Goal: Feedback & Contribution: Submit feedback/report problem

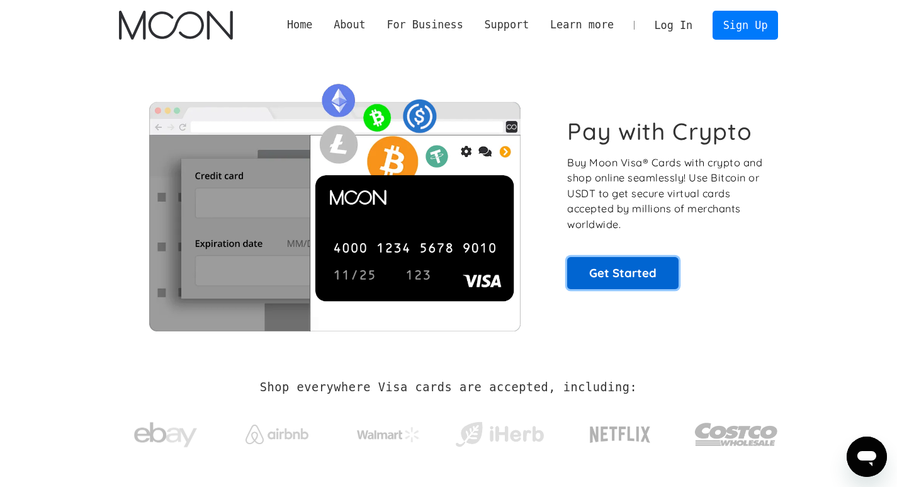
click at [621, 269] on link "Get Started" at bounding box center [622, 272] width 111 height 31
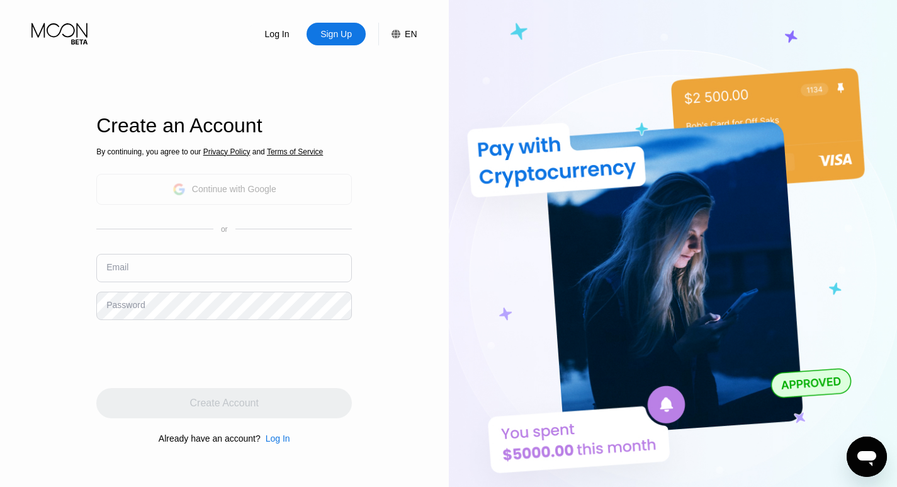
click at [258, 191] on div "Continue with Google" at bounding box center [234, 189] width 84 height 10
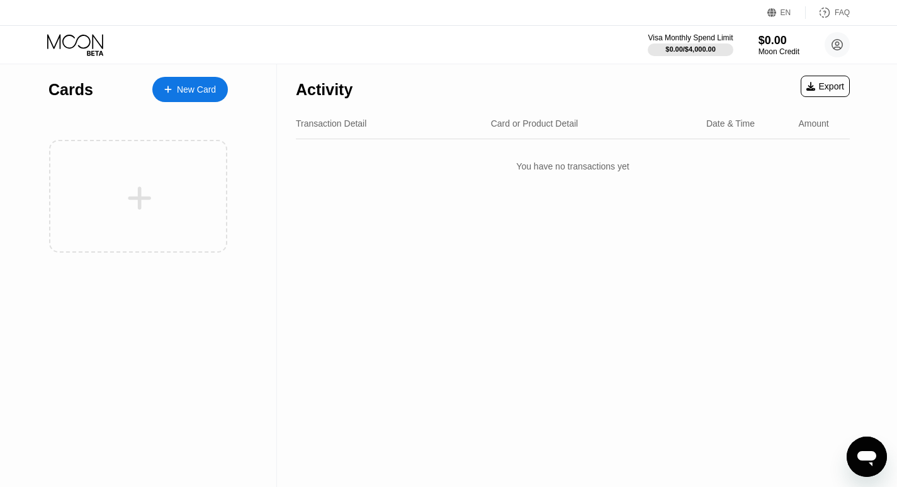
click at [205, 92] on div "New Card" at bounding box center [196, 89] width 39 height 11
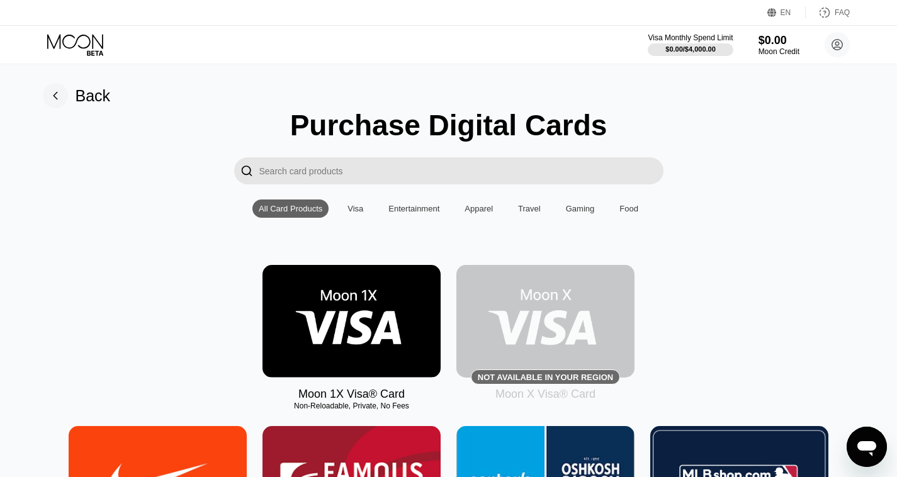
click at [347, 215] on div "Visa" at bounding box center [355, 209] width 28 height 18
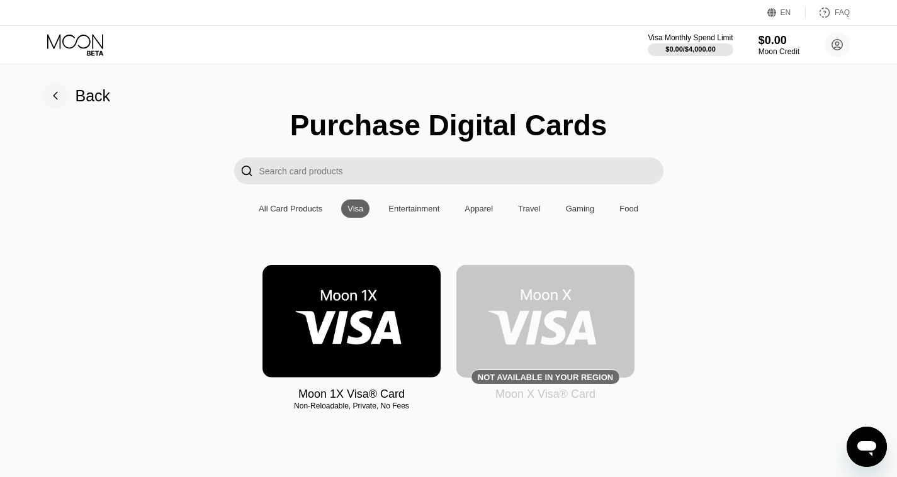
click at [328, 317] on img at bounding box center [351, 321] width 178 height 113
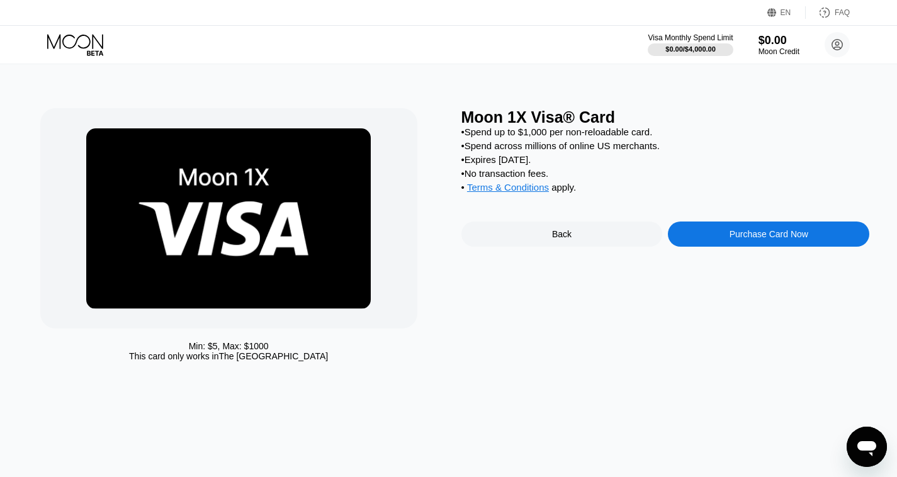
click at [732, 239] on div "Purchase Card Now" at bounding box center [768, 234] width 201 height 25
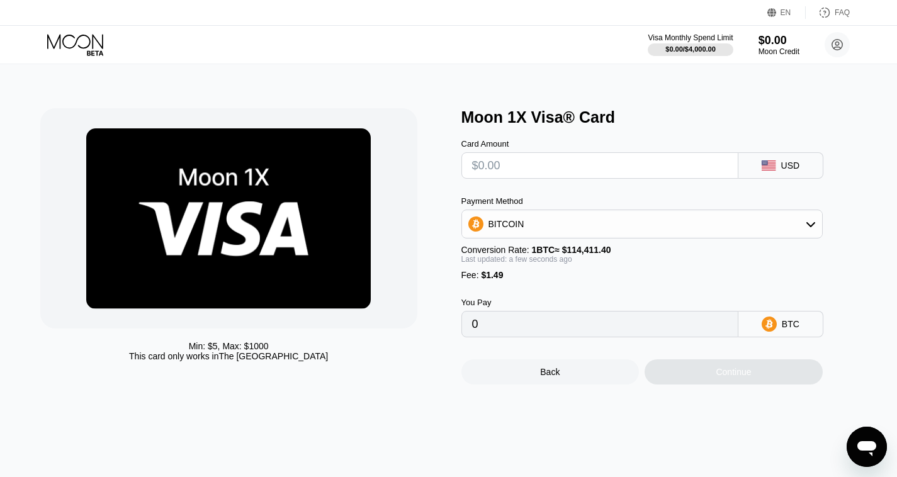
click at [604, 169] on input "text" at bounding box center [600, 165] width 256 height 25
type input "$2"
type input "0.00003051"
type input "$22"
type input "0.00020532"
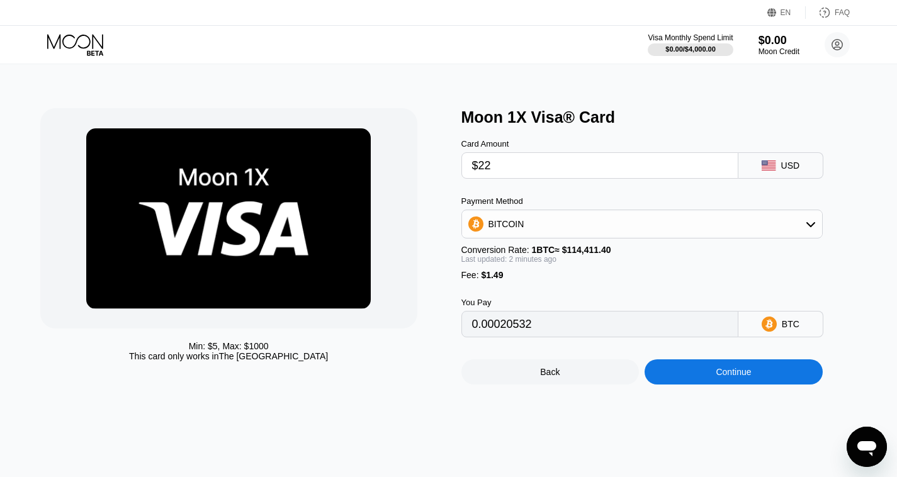
type input "$22"
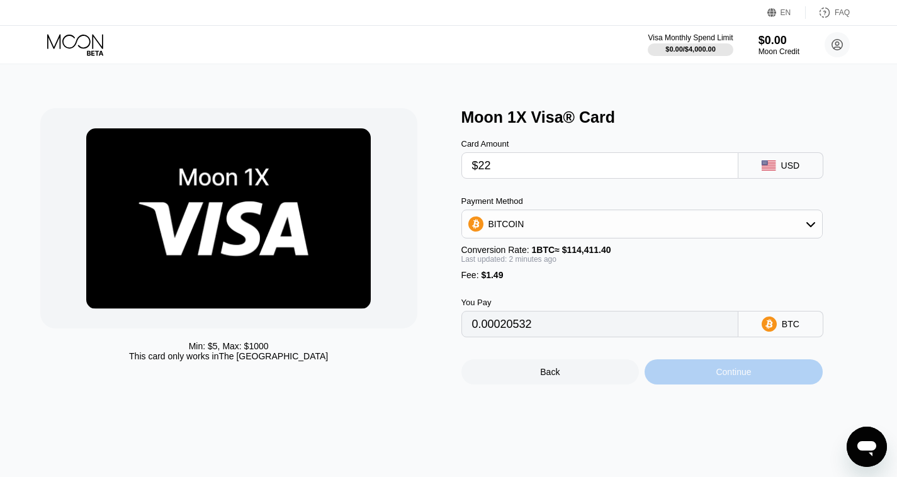
click at [729, 377] on div "Continue" at bounding box center [733, 372] width 35 height 10
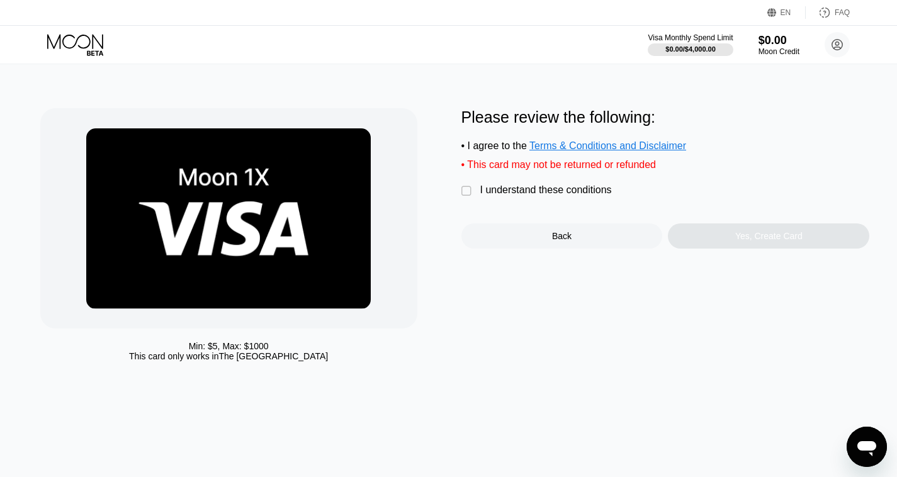
click at [466, 197] on div "" at bounding box center [467, 191] width 13 height 13
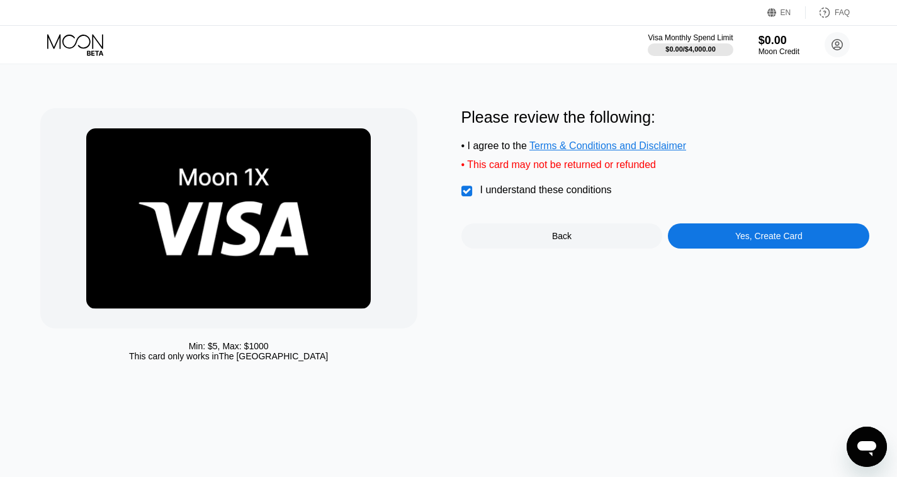
click at [697, 241] on div "Yes, Create Card" at bounding box center [768, 235] width 201 height 25
click at [554, 237] on div "Back" at bounding box center [561, 235] width 201 height 25
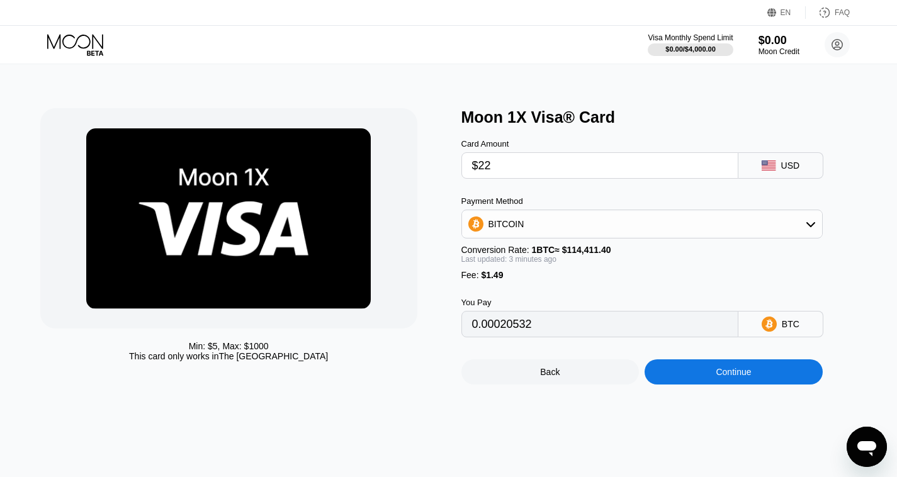
click at [91, 38] on icon at bounding box center [76, 45] width 59 height 22
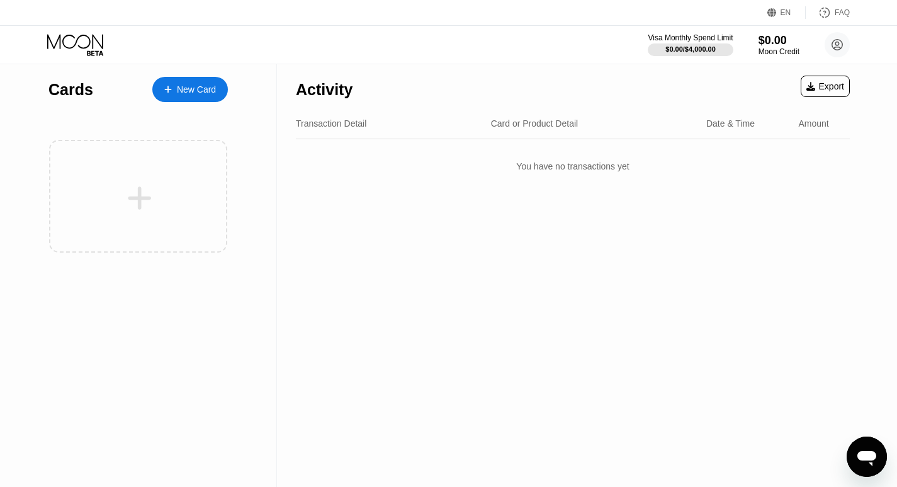
click at [843, 12] on div "FAQ" at bounding box center [842, 12] width 15 height 9
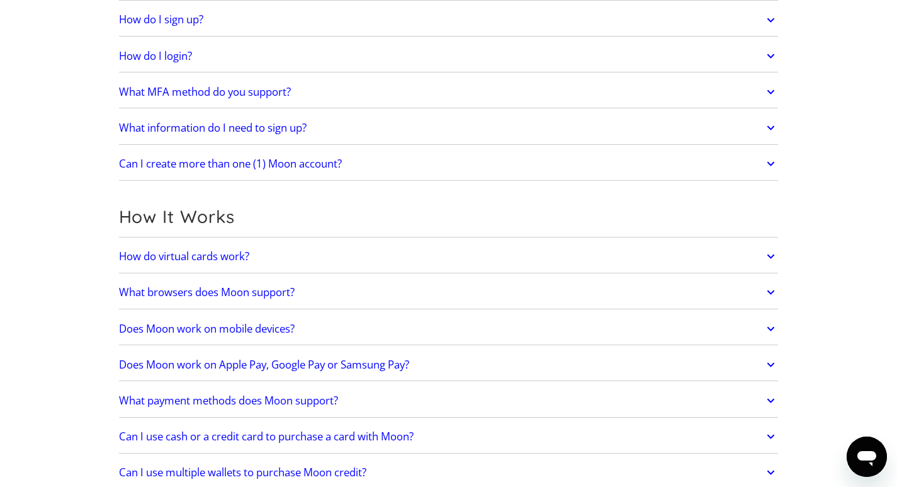
scroll to position [201, 0]
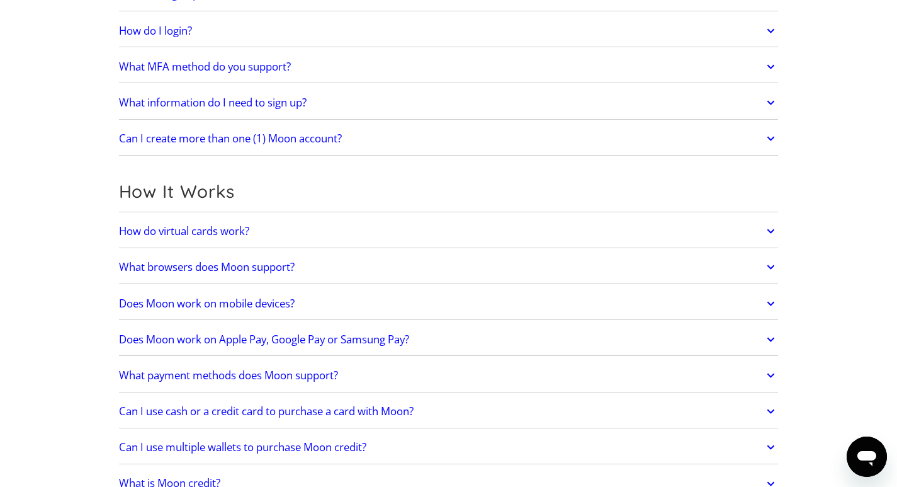
click at [193, 234] on h2 "How do virtual cards work?" at bounding box center [184, 231] width 130 height 13
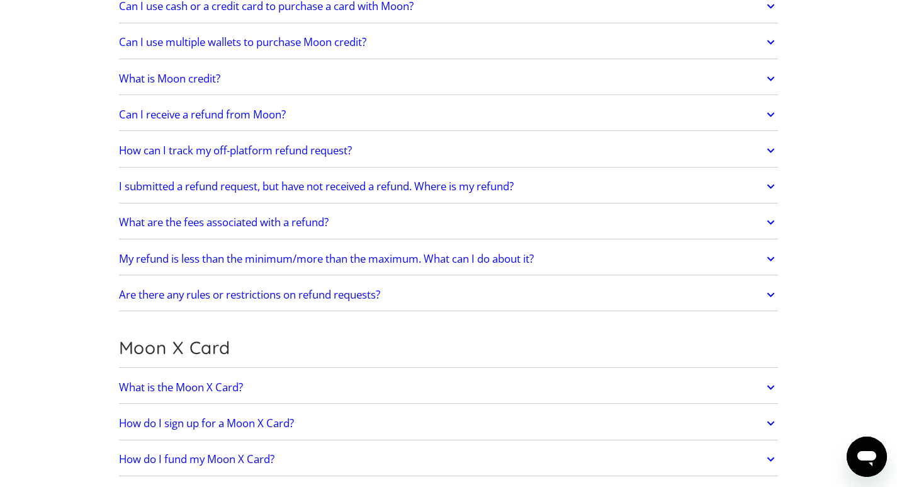
scroll to position [705, 0]
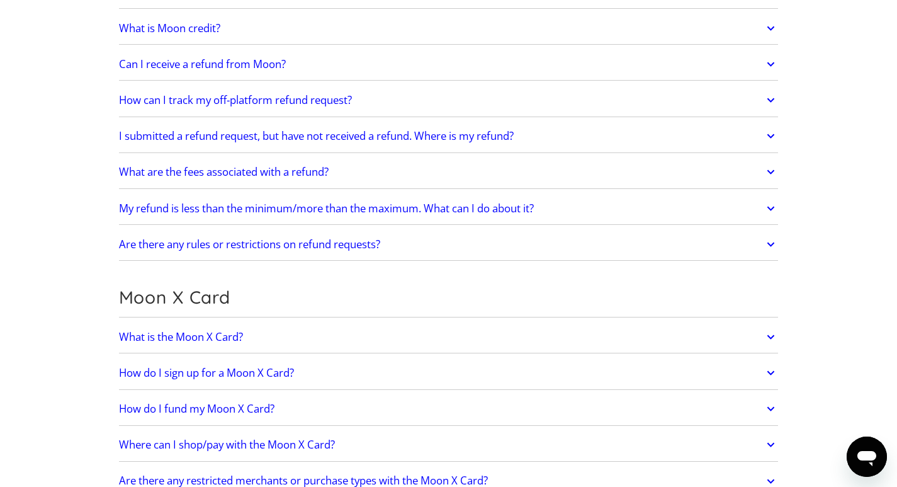
click at [218, 332] on h2 "What is the Moon X Card?" at bounding box center [181, 336] width 124 height 13
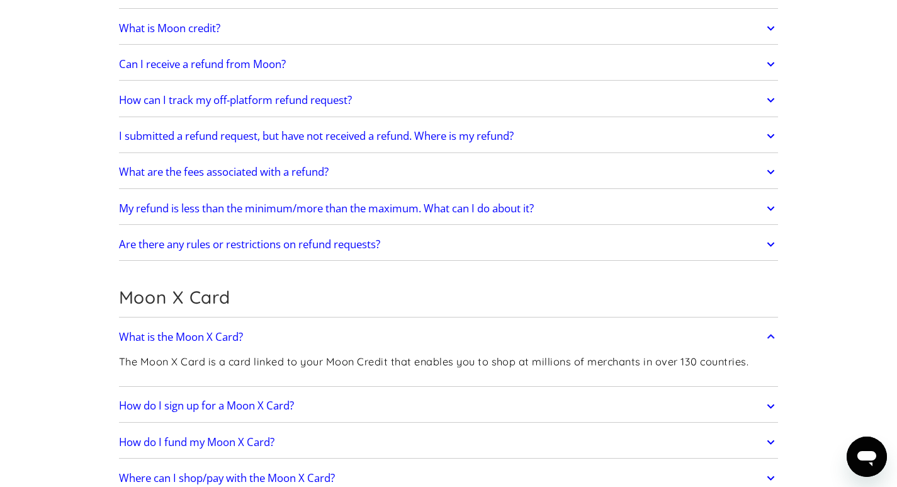
click at [217, 332] on h2 "What is the Moon X Card?" at bounding box center [181, 336] width 124 height 13
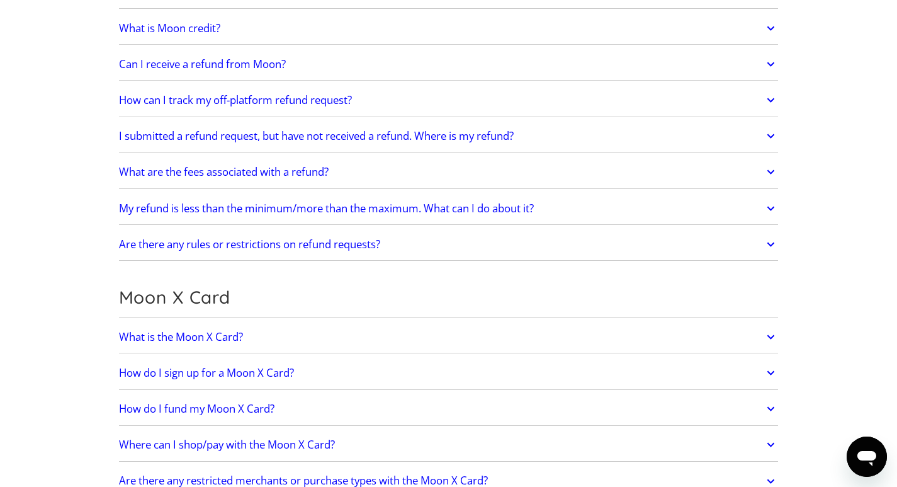
click at [237, 373] on h2 "How do I sign up for a Moon X Card?" at bounding box center [206, 372] width 175 height 13
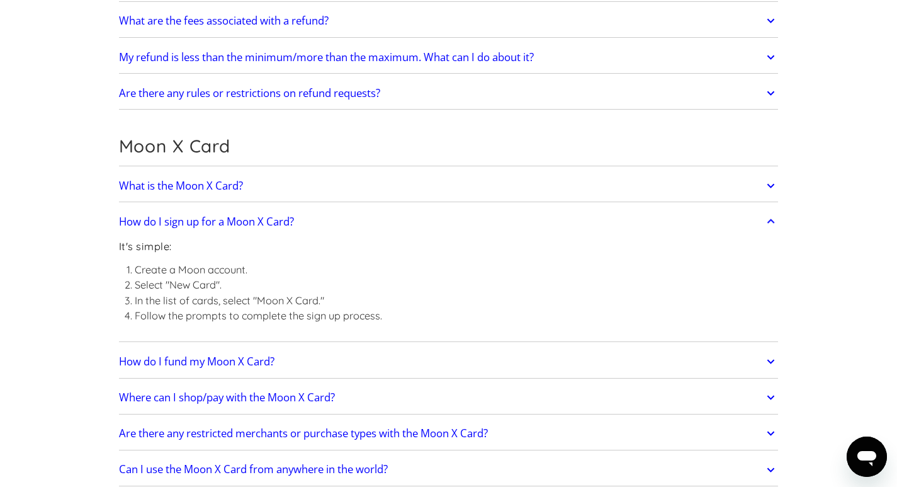
scroll to position [881, 0]
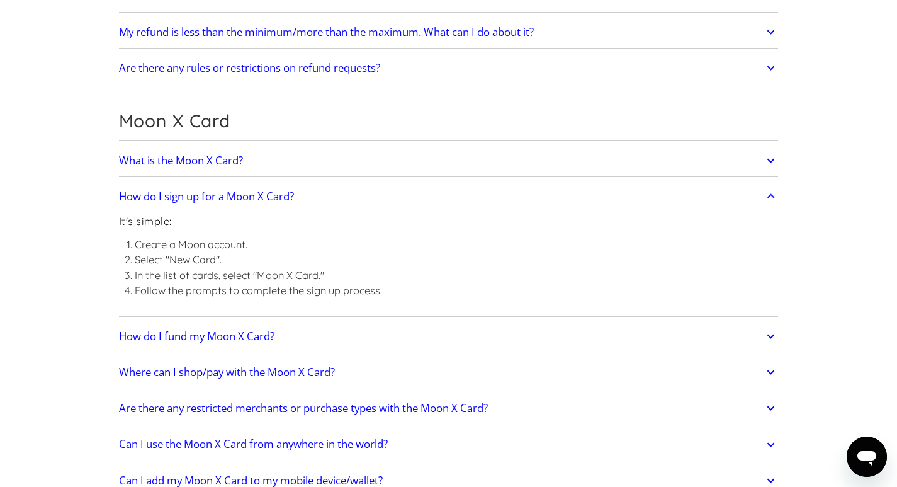
click at [245, 339] on h2 "How do I fund my Moon X Card?" at bounding box center [196, 336] width 155 height 13
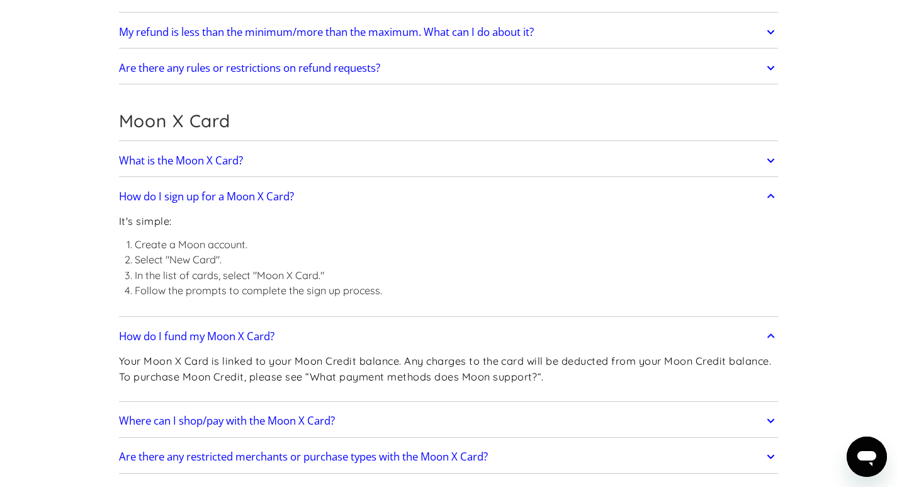
click at [245, 339] on h2 "How do I fund my Moon X Card?" at bounding box center [196, 336] width 155 height 13
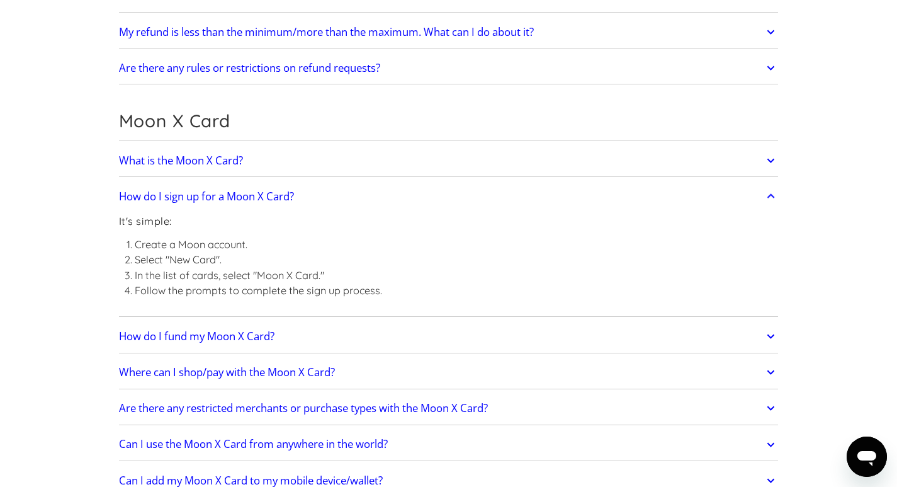
click at [270, 373] on h2 "Where can I shop/pay with the Moon X Card?" at bounding box center [227, 372] width 216 height 13
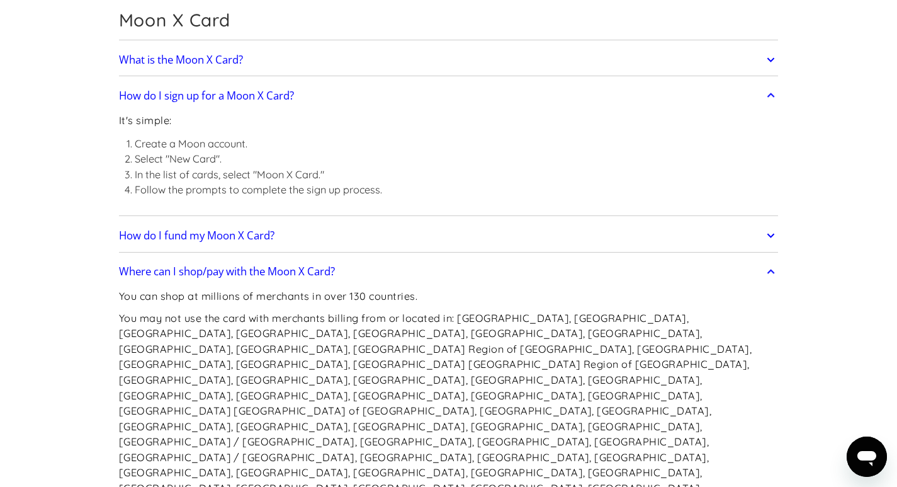
scroll to position [1007, 0]
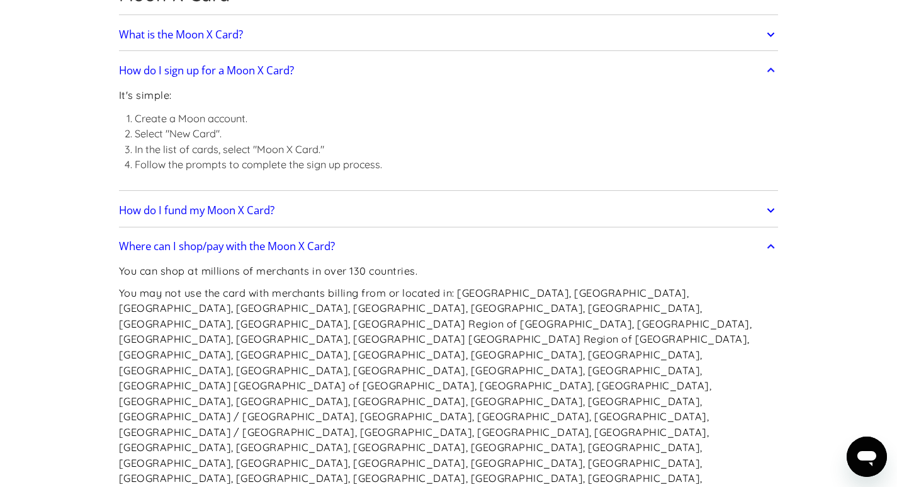
click at [293, 247] on h2 "Where can I shop/pay with the Moon X Card?" at bounding box center [227, 246] width 216 height 13
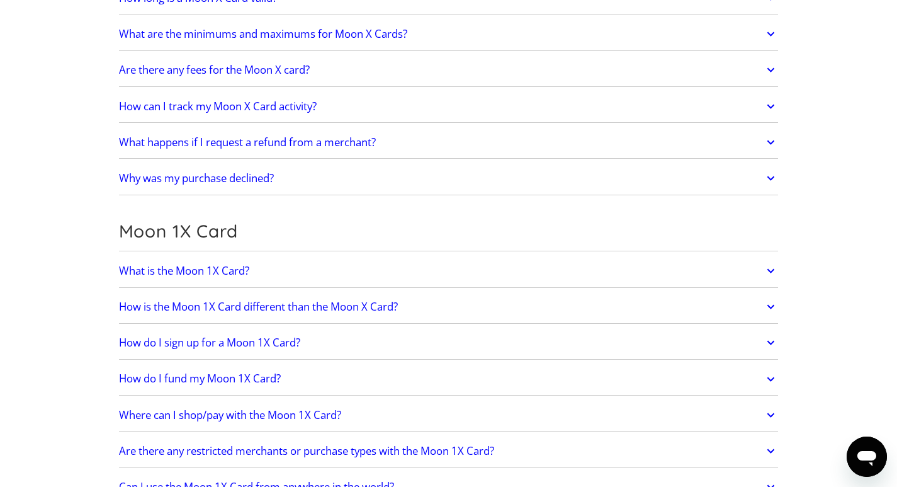
scroll to position [1485, 0]
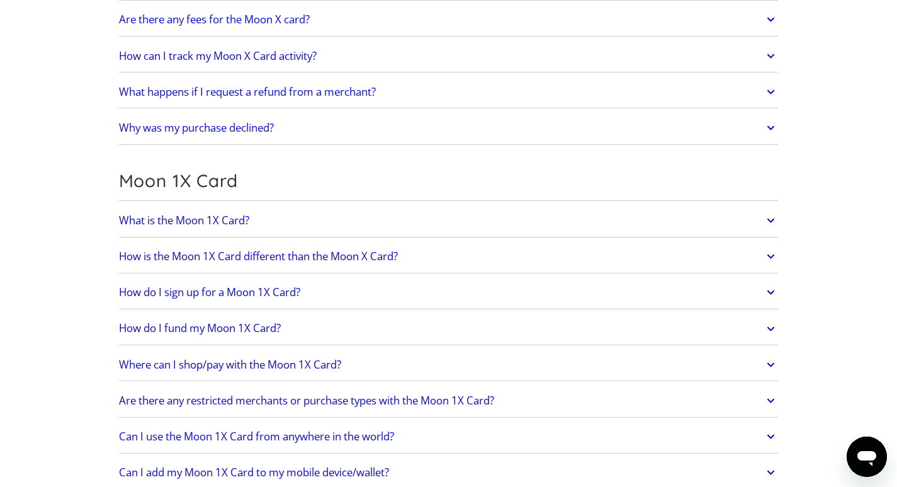
click at [203, 219] on h2 "What is the Moon 1X Card?" at bounding box center [184, 220] width 130 height 13
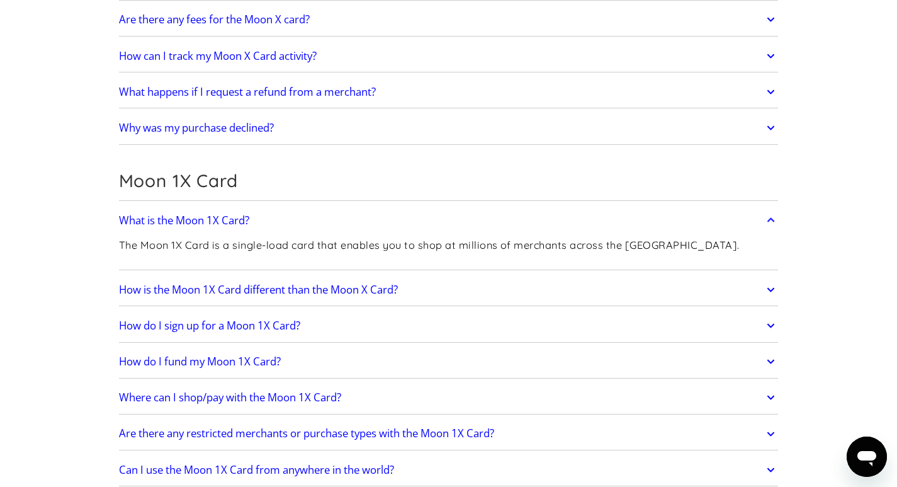
click at [227, 291] on h2 "How is the Moon 1X Card different than the Moon X Card?" at bounding box center [258, 289] width 279 height 13
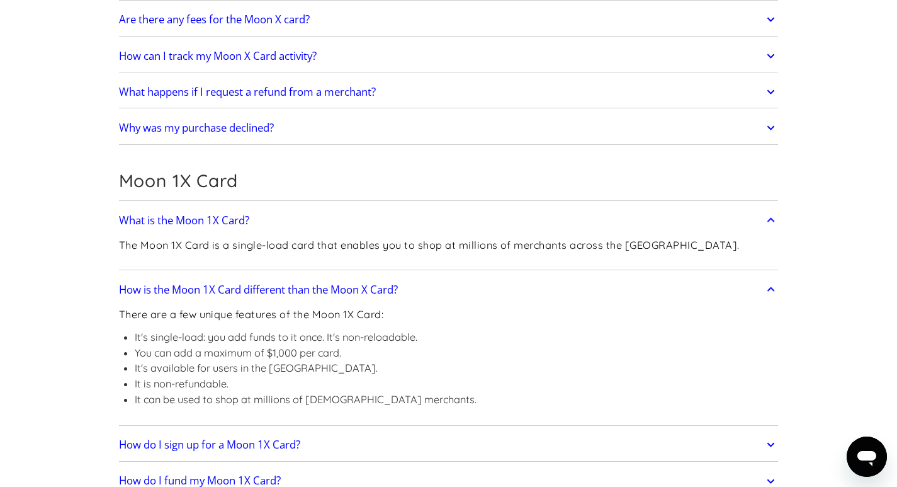
click at [227, 291] on h2 "How is the Moon 1X Card different than the Moon X Card?" at bounding box center [258, 289] width 279 height 13
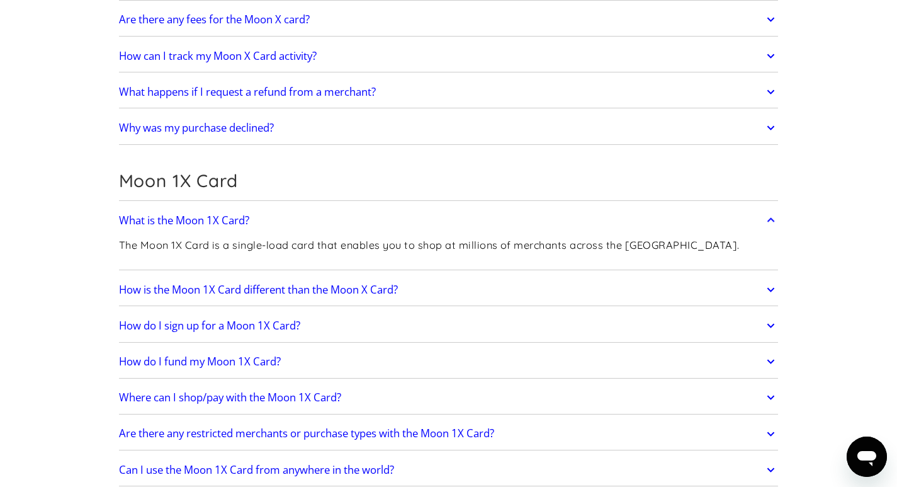
click at [281, 325] on h2 "How do I sign up for a Moon 1X Card?" at bounding box center [209, 325] width 181 height 13
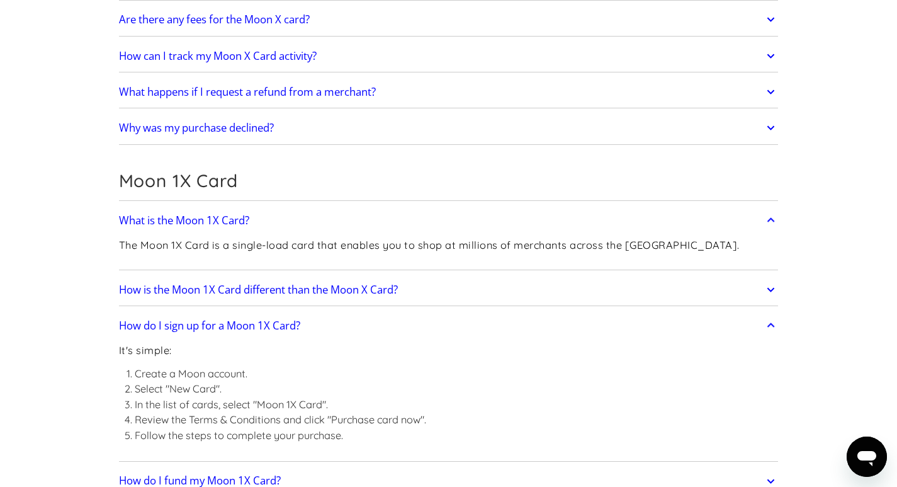
click at [265, 326] on h2 "How do I sign up for a Moon 1X Card?" at bounding box center [209, 325] width 181 height 13
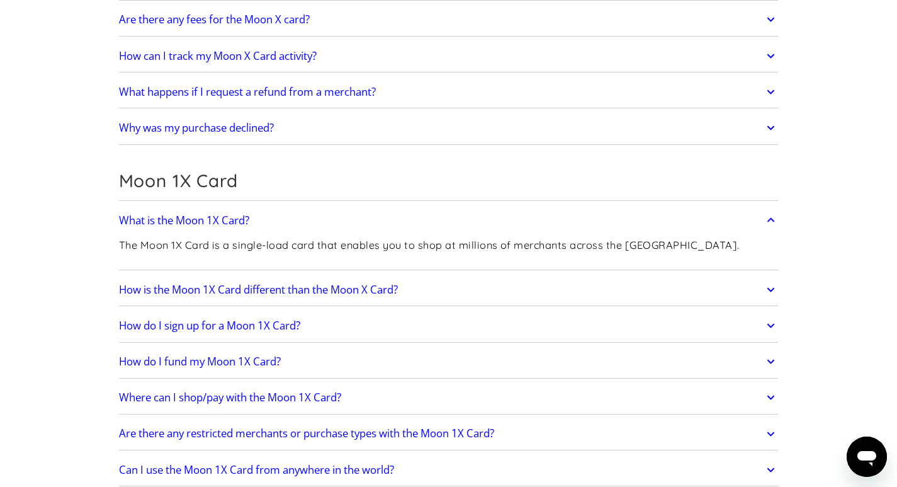
click at [258, 363] on h2 "How do I fund my Moon 1X Card?" at bounding box center [200, 361] width 162 height 13
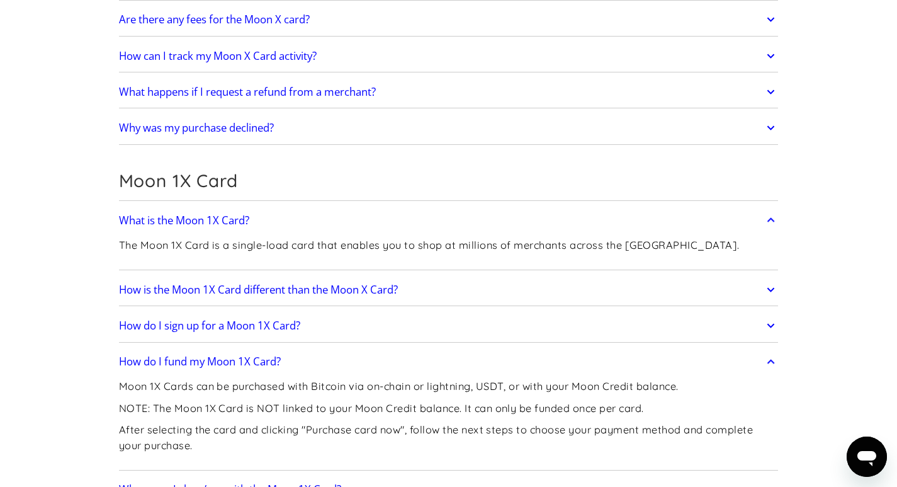
click at [257, 362] on h2 "How do I fund my Moon 1X Card?" at bounding box center [200, 361] width 162 height 13
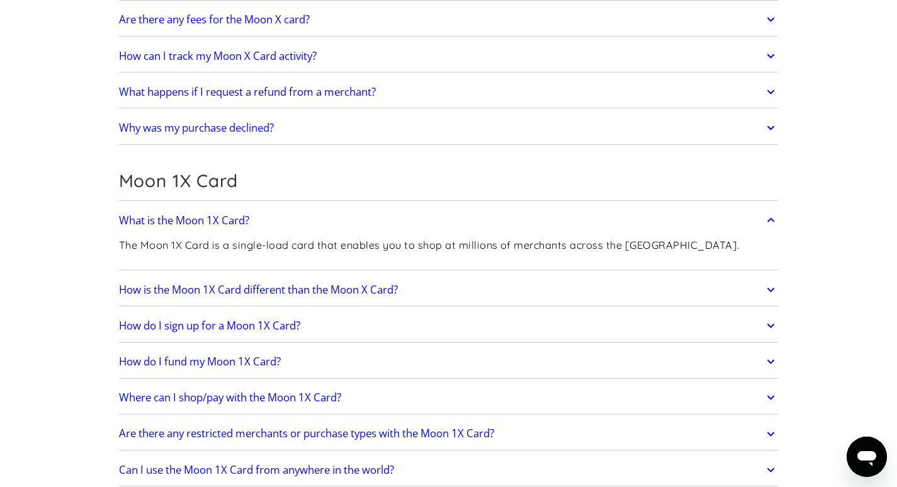
click at [325, 396] on h2 "Where can I shop/pay with the Moon 1X Card?" at bounding box center [230, 397] width 222 height 13
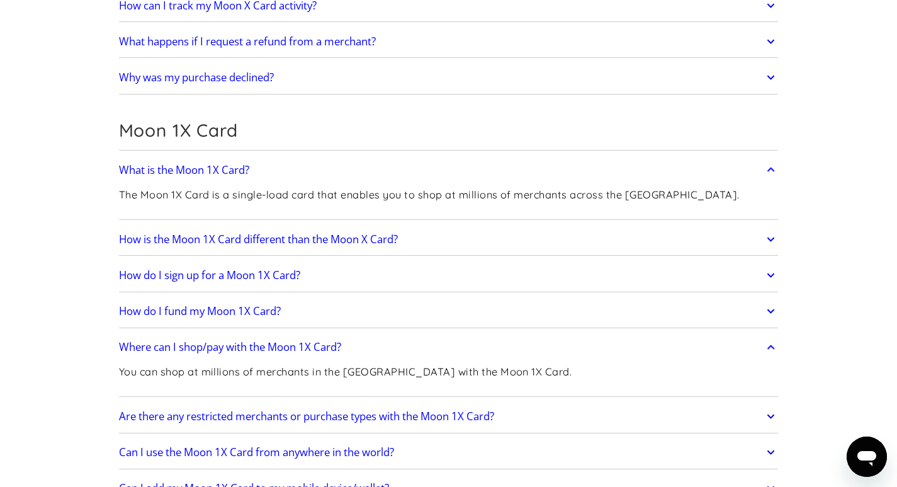
scroll to position [1586, 0]
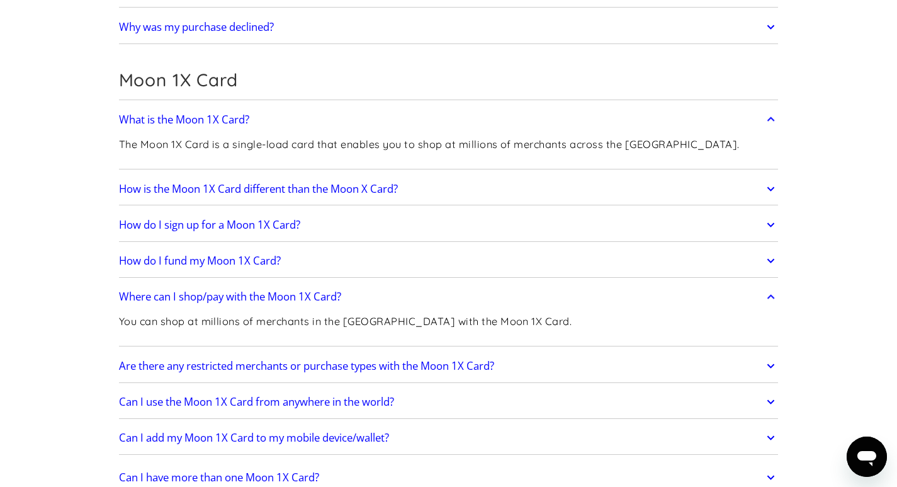
click at [364, 370] on h2 "Are there any restricted merchants or purchase types with the Moon 1X Card?" at bounding box center [306, 365] width 375 height 13
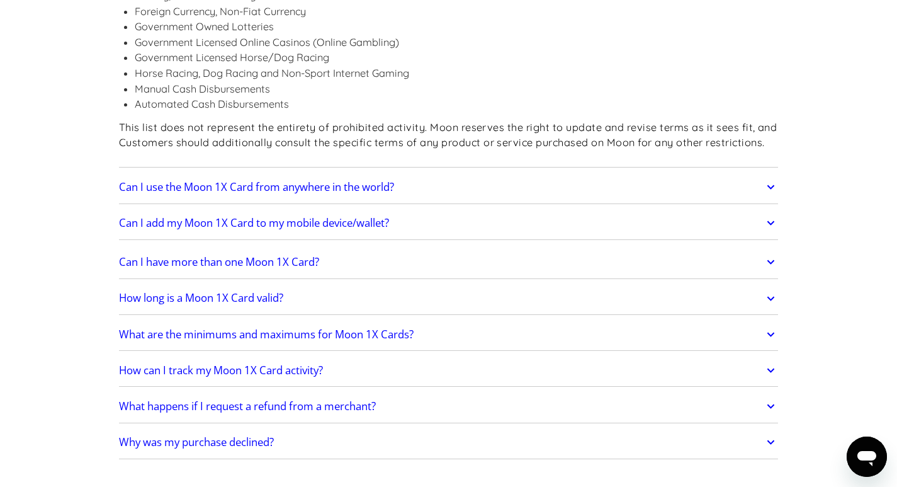
scroll to position [2190, 0]
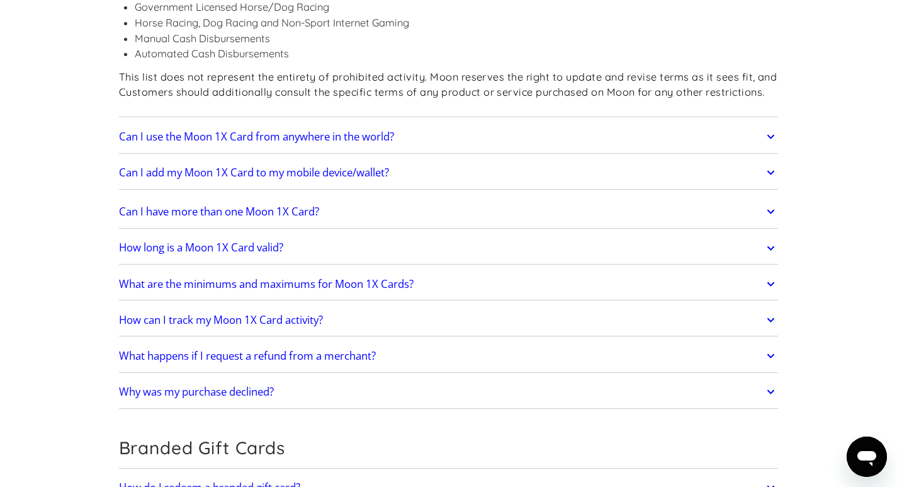
click at [364, 378] on link "Why was my purchase declined?" at bounding box center [449, 391] width 660 height 26
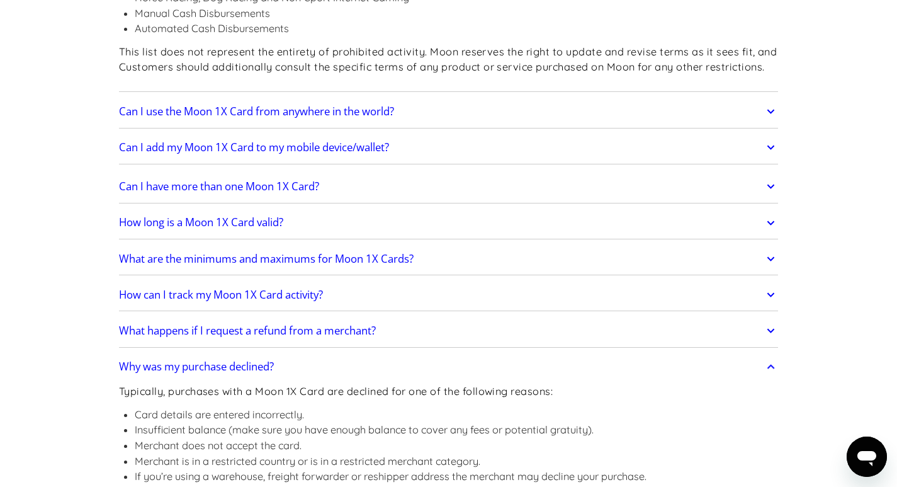
scroll to position [2266, 0]
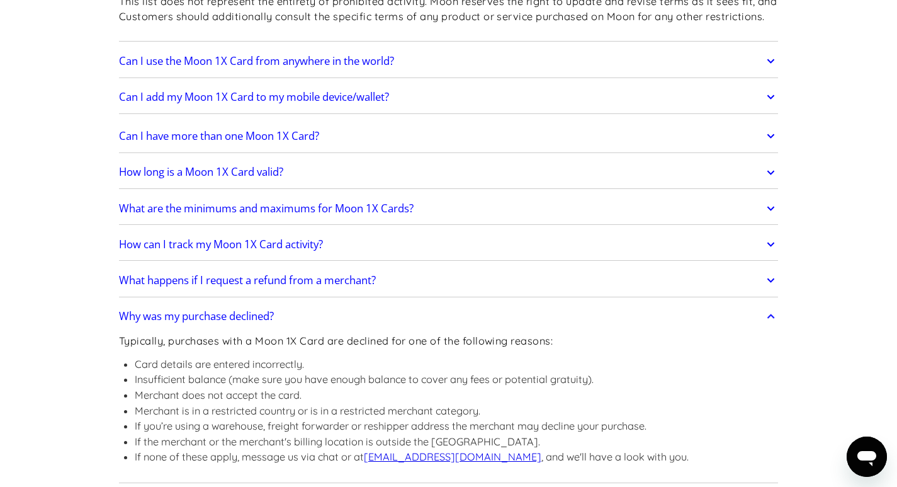
click at [861, 449] on icon "Open messaging window" at bounding box center [866, 456] width 23 height 23
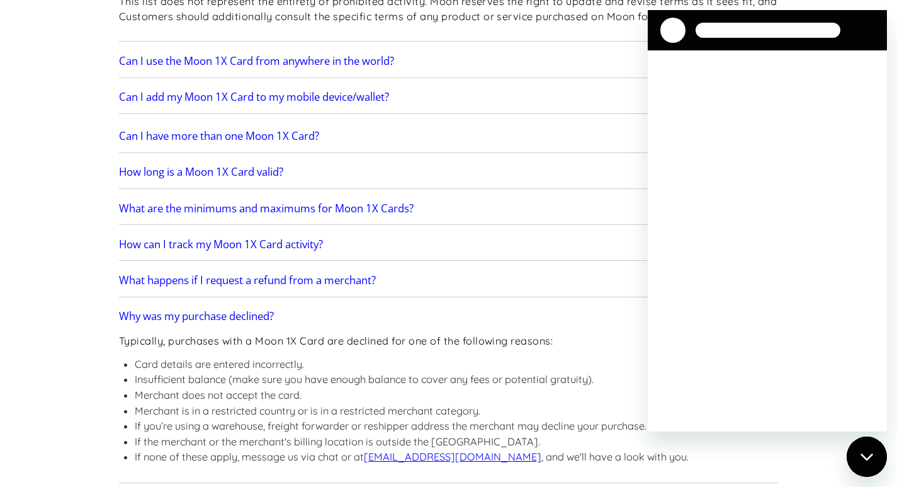
scroll to position [0, 0]
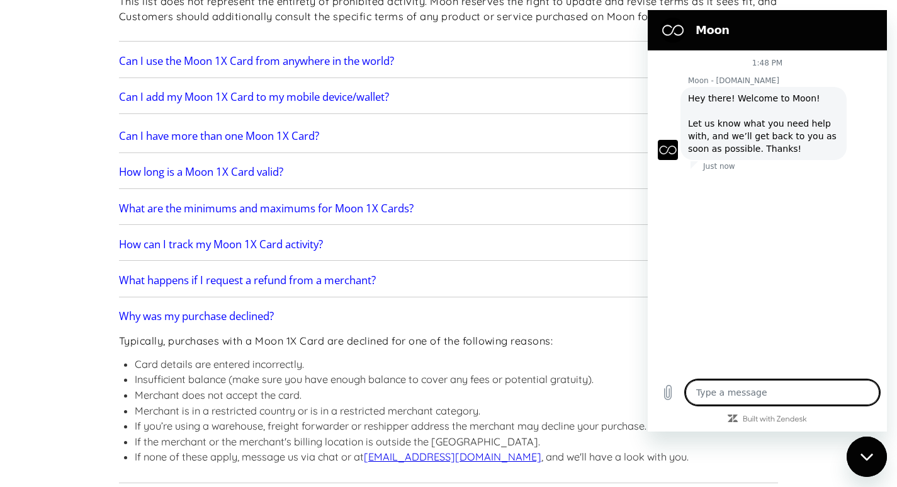
type textarea "x"
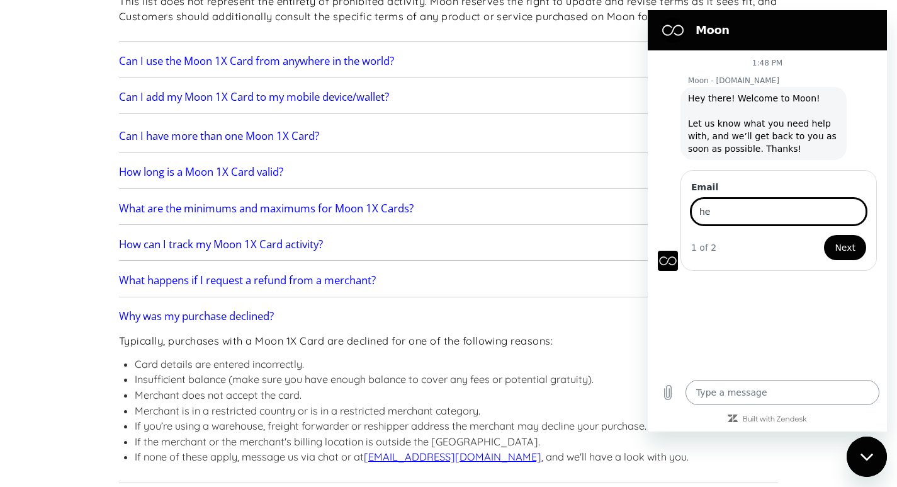
type input "h"
type input "[EMAIL_ADDRESS][DOMAIN_NAME]"
click at [840, 250] on span "Next" at bounding box center [845, 247] width 21 height 15
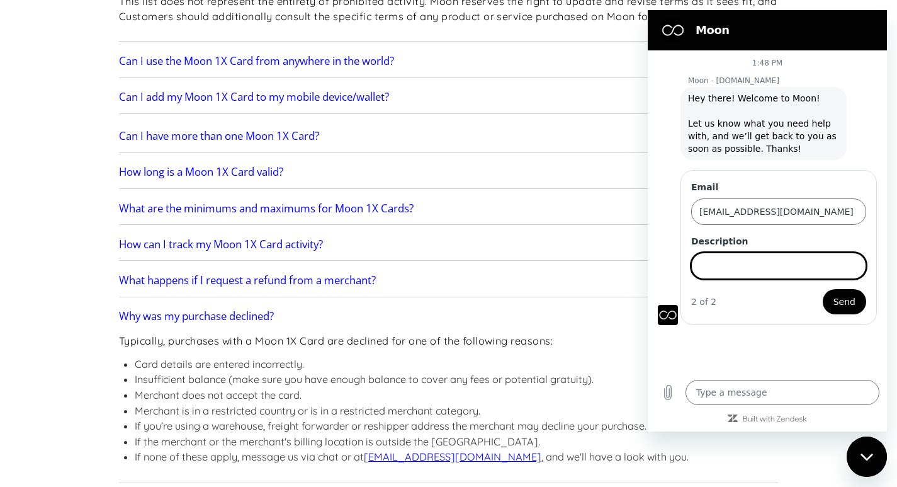
click at [767, 269] on input "Description" at bounding box center [778, 265] width 175 height 26
type input "moon 1x card"
click at [846, 303] on span "Send" at bounding box center [844, 301] width 22 height 15
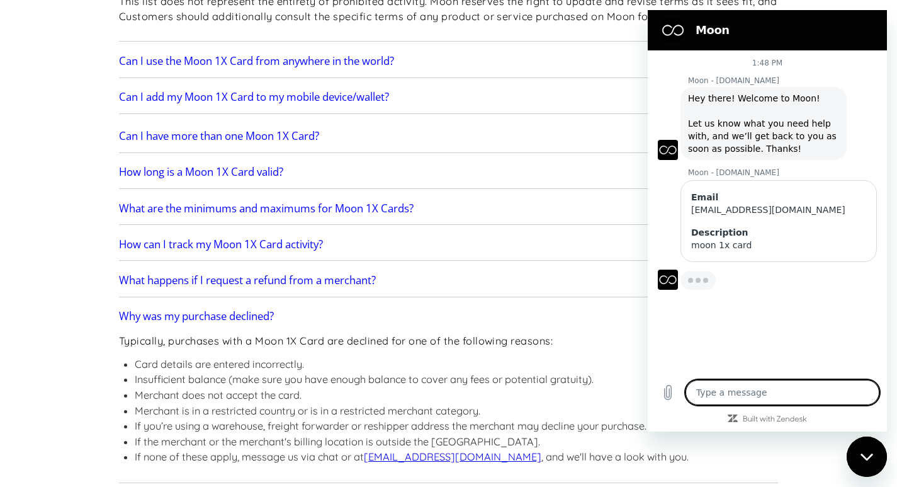
type textarea "x"
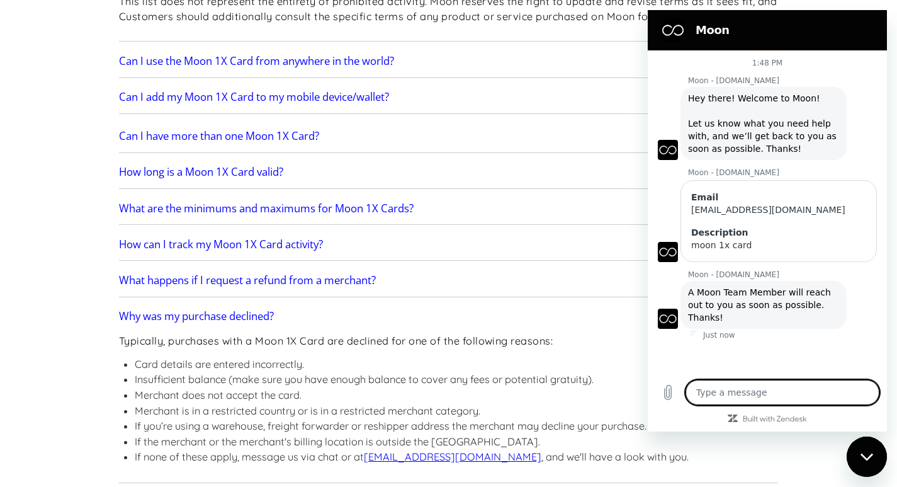
click at [746, 393] on textarea at bounding box center [782, 392] width 194 height 25
type textarea "d"
type textarea "x"
type textarea "do"
type textarea "x"
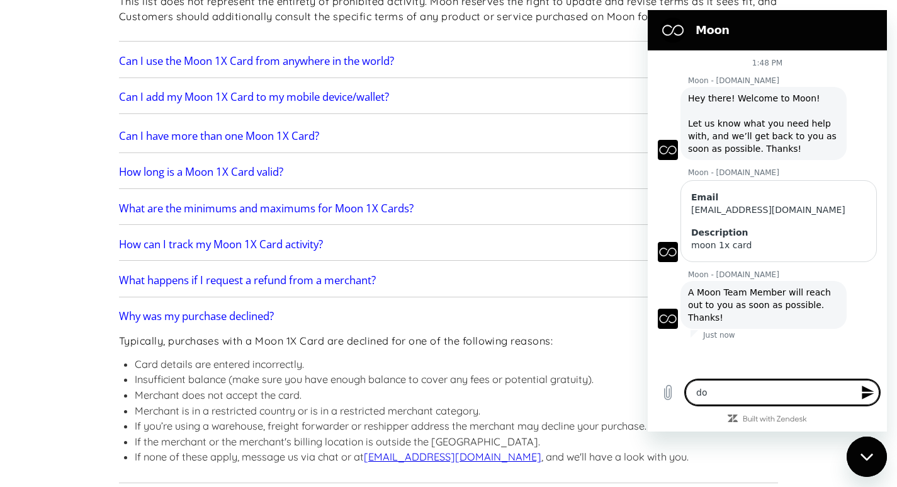
type textarea "doe"
type textarea "x"
type textarea "does"
type textarea "x"
type textarea "does"
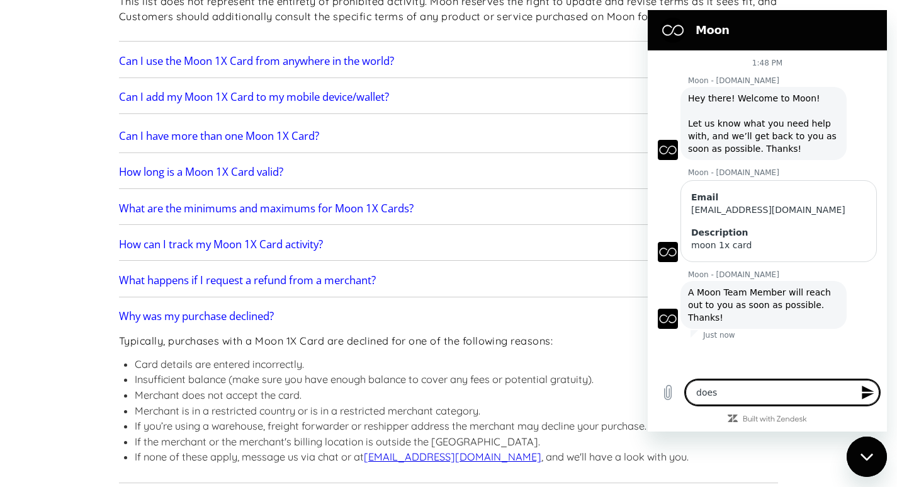
type textarea "x"
type textarea "does l"
type textarea "x"
type textarea "does ld"
type textarea "x"
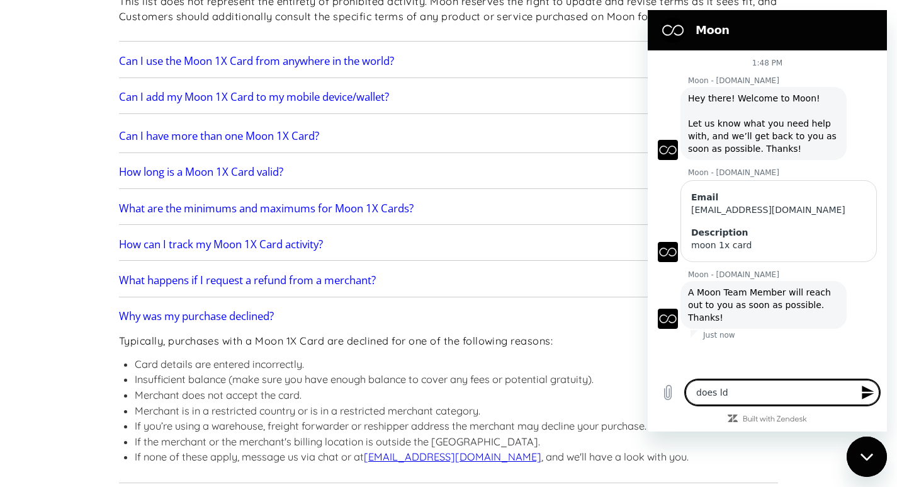
type textarea "does lds"
type textarea "x"
type textarea "does ldsp"
type textarea "x"
type textarea "does ldspl"
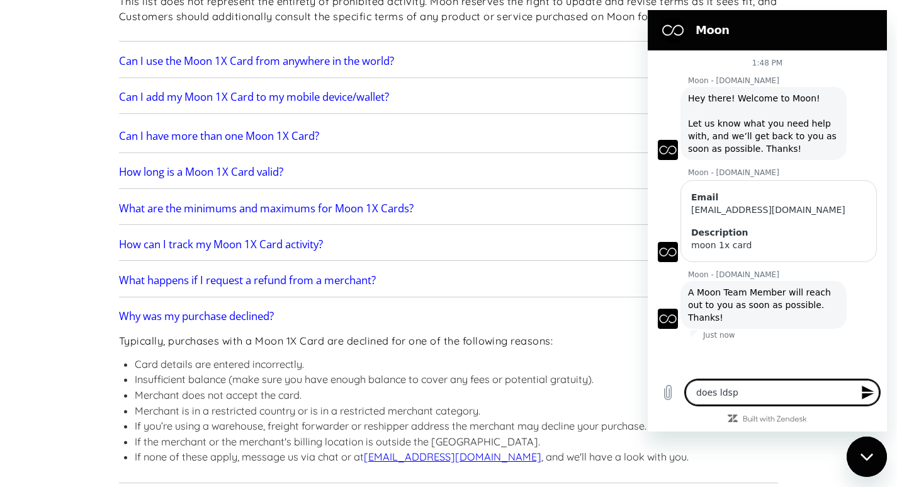
type textarea "x"
type textarea "does ldspla"
type textarea "x"
type textarea "does ldsplan"
type textarea "x"
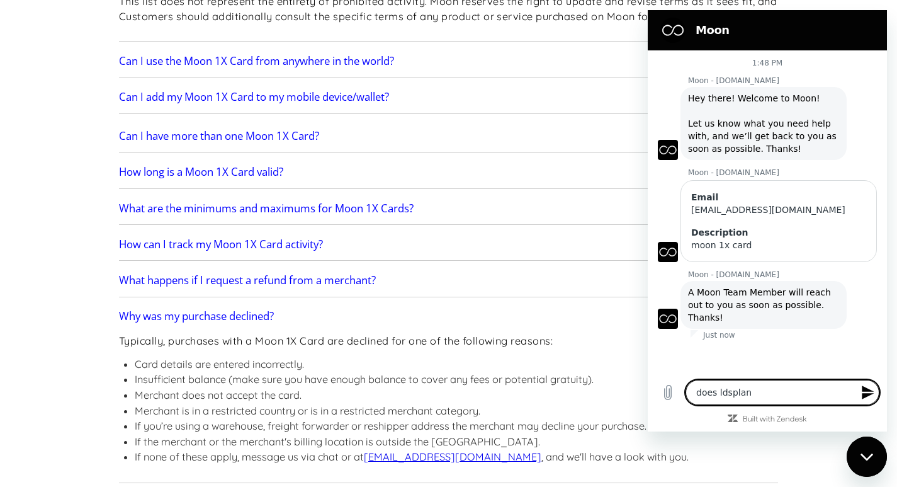
type textarea "does ldsplane"
type textarea "x"
type textarea "does ldsplanet"
type textarea "x"
type textarea "does ldsplanet"
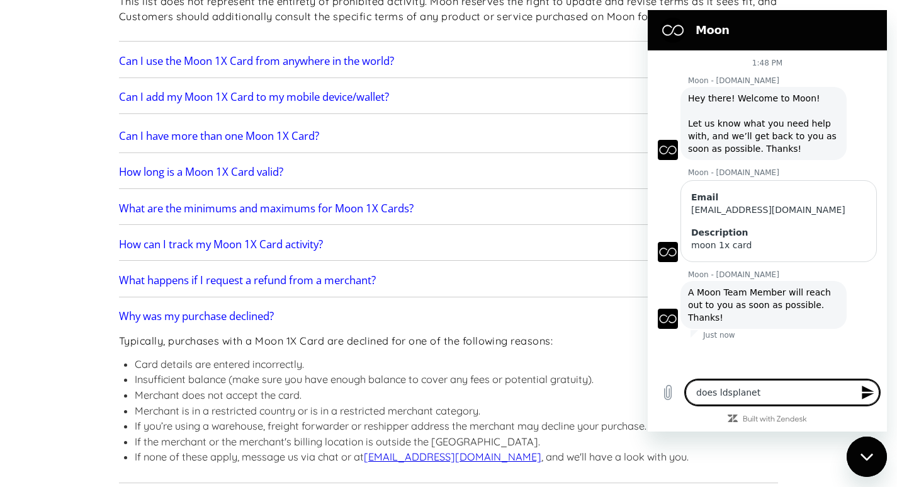
type textarea "x"
type textarea "does ldsplanet a"
type textarea "x"
type textarea "does ldsplanet ac"
type textarea "x"
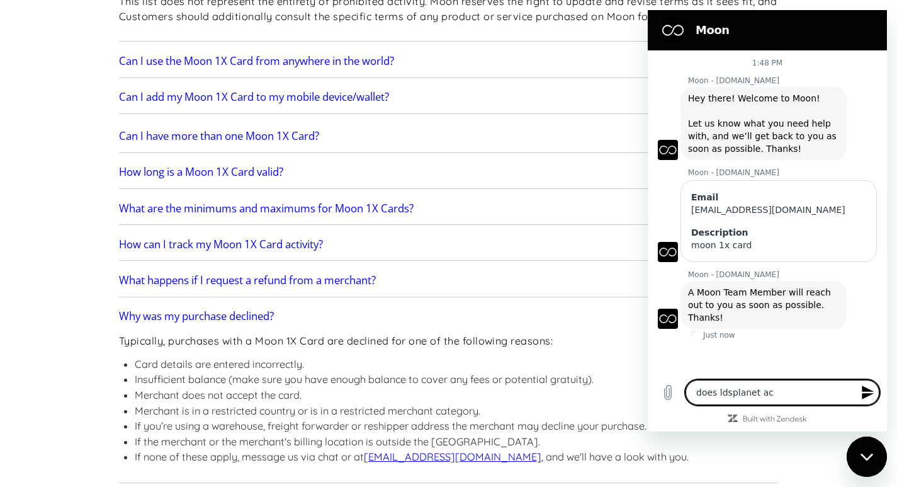
type textarea "does ldsplanet acc"
type textarea "x"
type textarea "does ldsplanet acce"
type textarea "x"
type textarea "does ldsplanet accep"
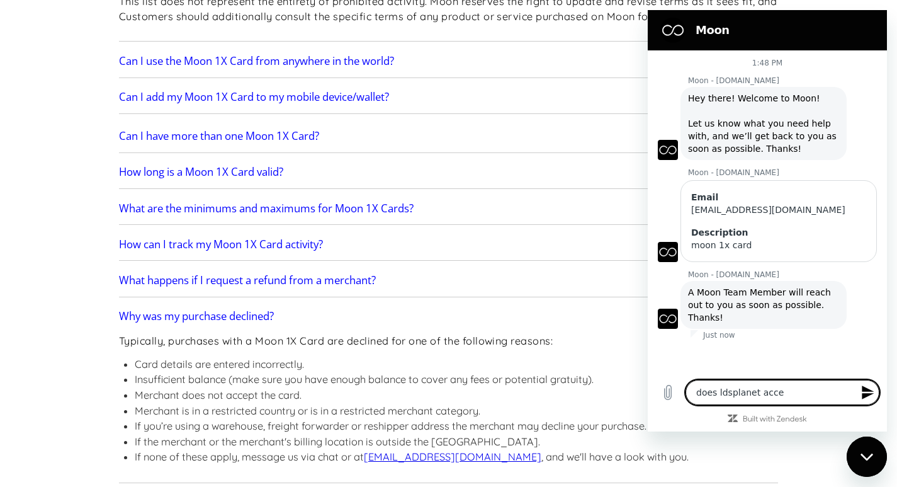
type textarea "x"
type textarea "does ldsplanet accept"
type textarea "x"
type textarea "does ldsplanet accept"
type textarea "x"
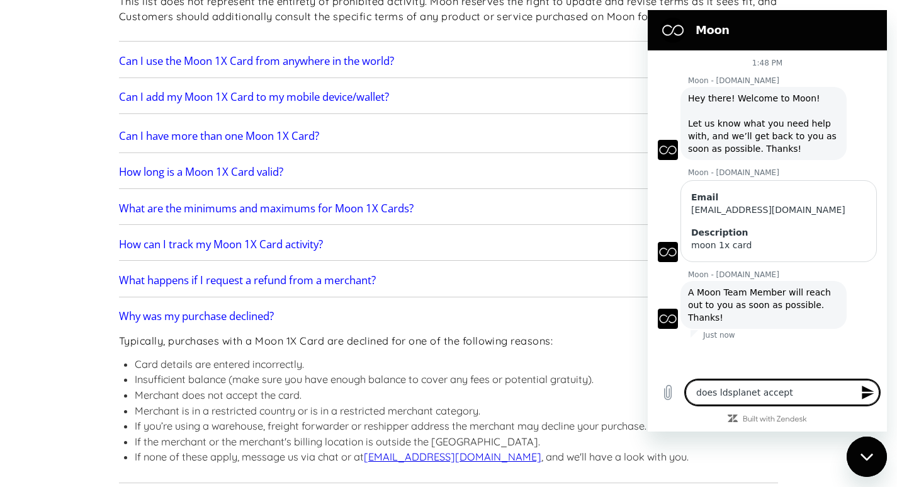
type textarea "does ldsplanet accept t"
type textarea "x"
type textarea "does ldsplanet accept th"
type textarea "x"
type textarea "does ldsplanet accept the"
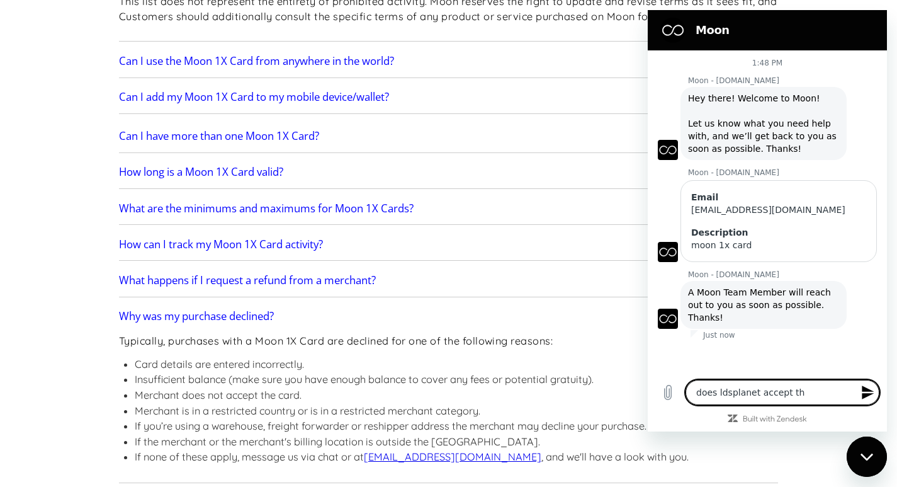
type textarea "x"
type textarea "does ldsplanet accept the"
type textarea "x"
type textarea "does ldsplanet accept the m"
type textarea "x"
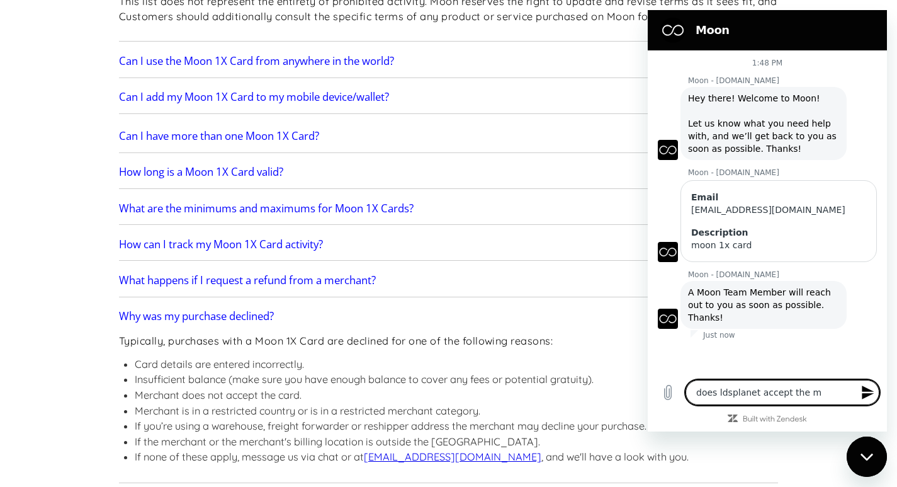
type textarea "does ldsplanet accept the mo"
type textarea "x"
type textarea "does ldsplanet accept the moo"
type textarea "x"
type textarea "does ldsplanet accept the moon"
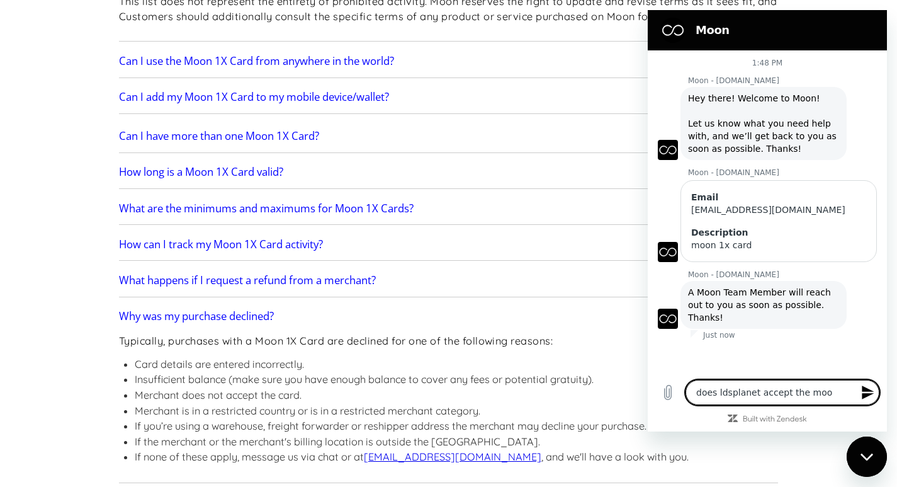
type textarea "x"
type textarea "does ldsplanet accept the moon"
type textarea "x"
type textarea "does ldsplanet accept the moon 1"
type textarea "x"
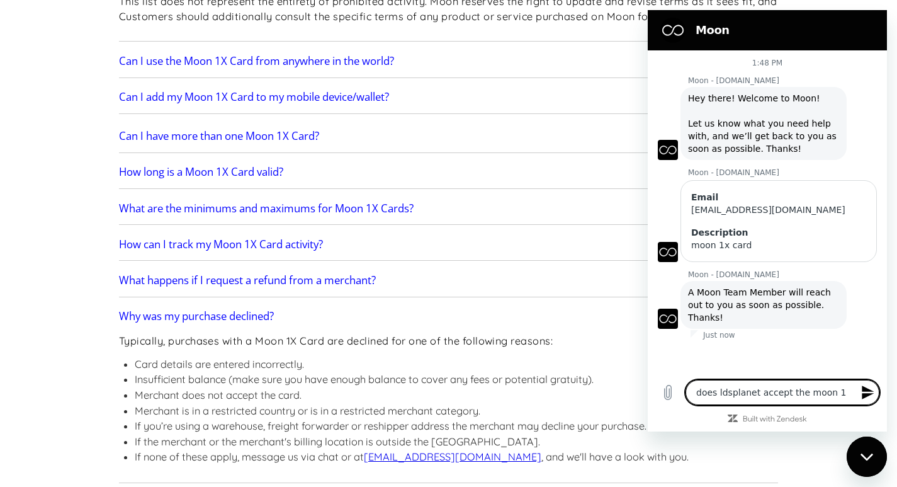
type textarea "does ldsplanet accept the moon 1x"
type textarea "x"
type textarea "does ldsplanet accept the moon 1x"
type textarea "x"
type textarea "does ldsplanet accept the moon 1x c"
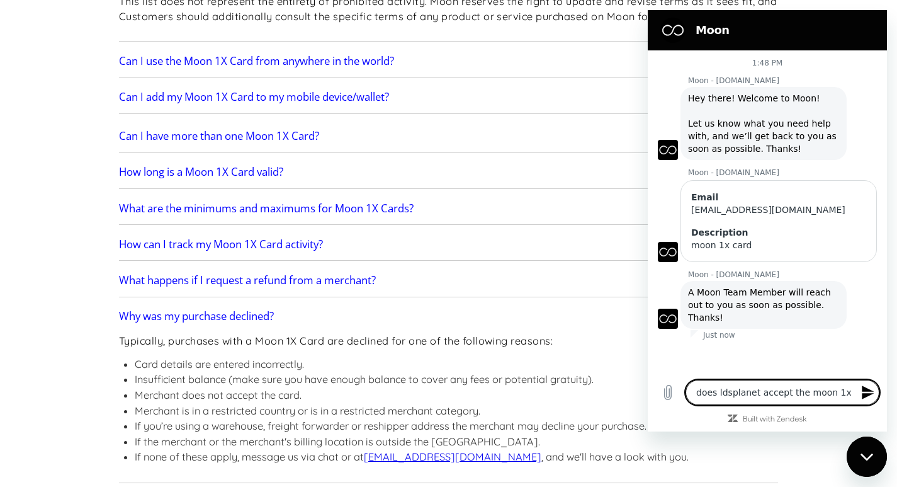
type textarea "x"
type textarea "does ldsplanet accept the moon 1x ca"
type textarea "x"
type textarea "does ldsplanet accept the moon 1x car"
type textarea "x"
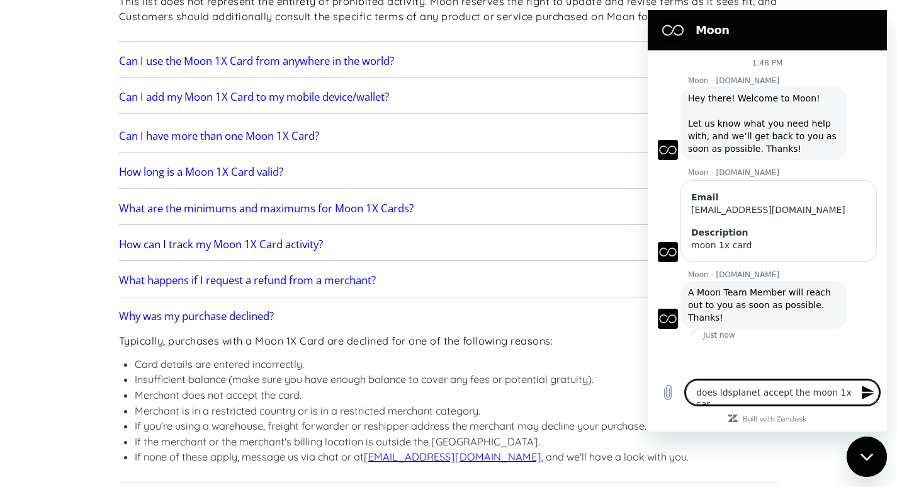
type textarea "does ldsplanet accept the moon 1x card"
type textarea "x"
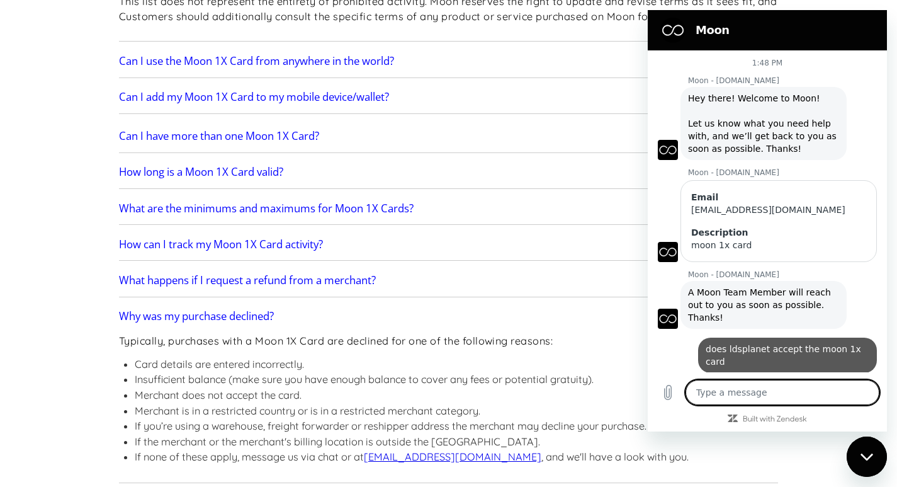
type textarea "x"
